Goal: Information Seeking & Learning: Check status

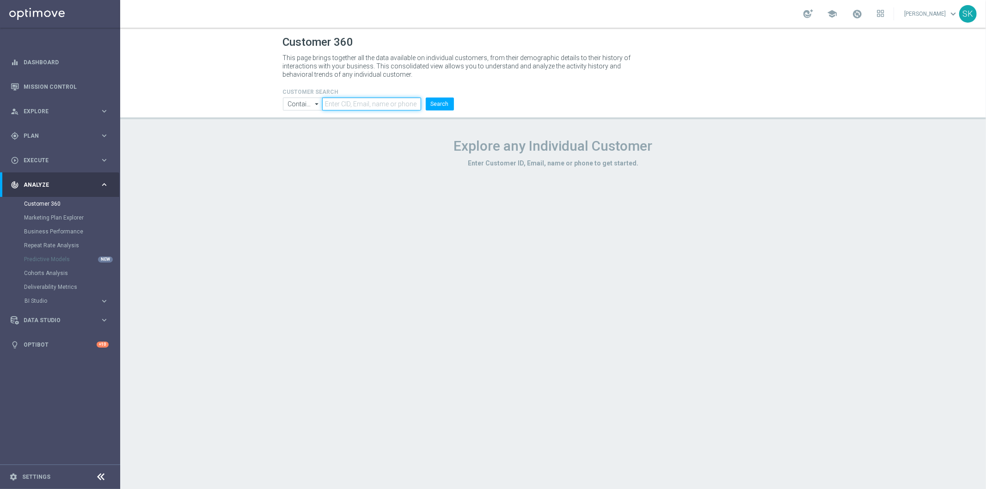
click at [378, 105] on input "text" at bounding box center [371, 104] width 98 height 13
paste input "2645241"
type input "2645241"
click at [442, 104] on button "Search" at bounding box center [440, 104] width 28 height 13
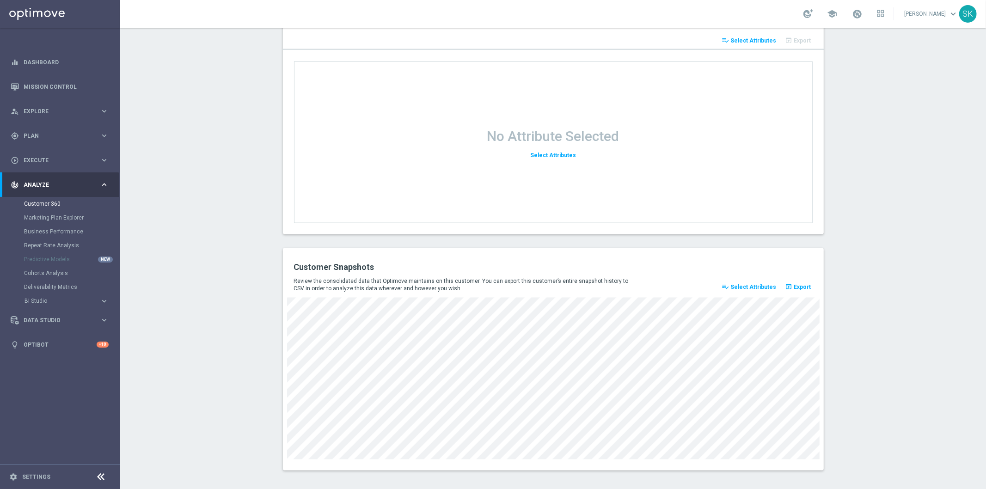
scroll to position [1113, 0]
